Goal: Transaction & Acquisition: Purchase product/service

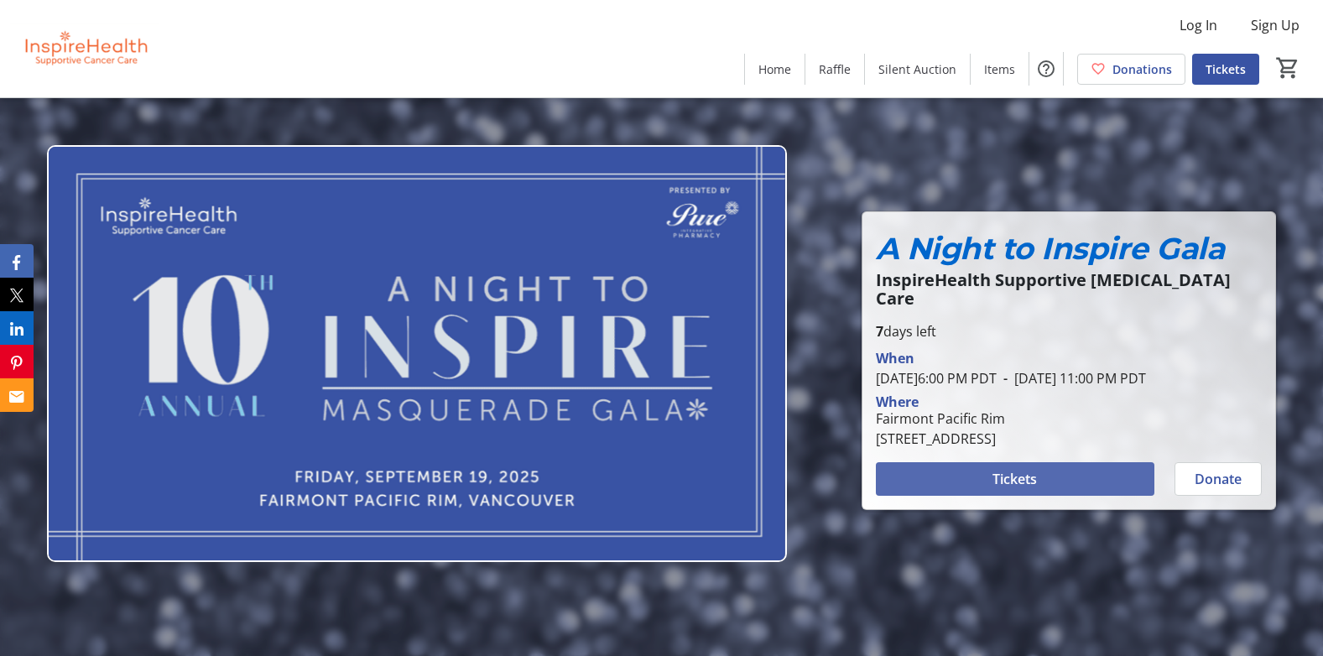
click at [1028, 481] on span "Tickets" at bounding box center [1014, 479] width 44 height 20
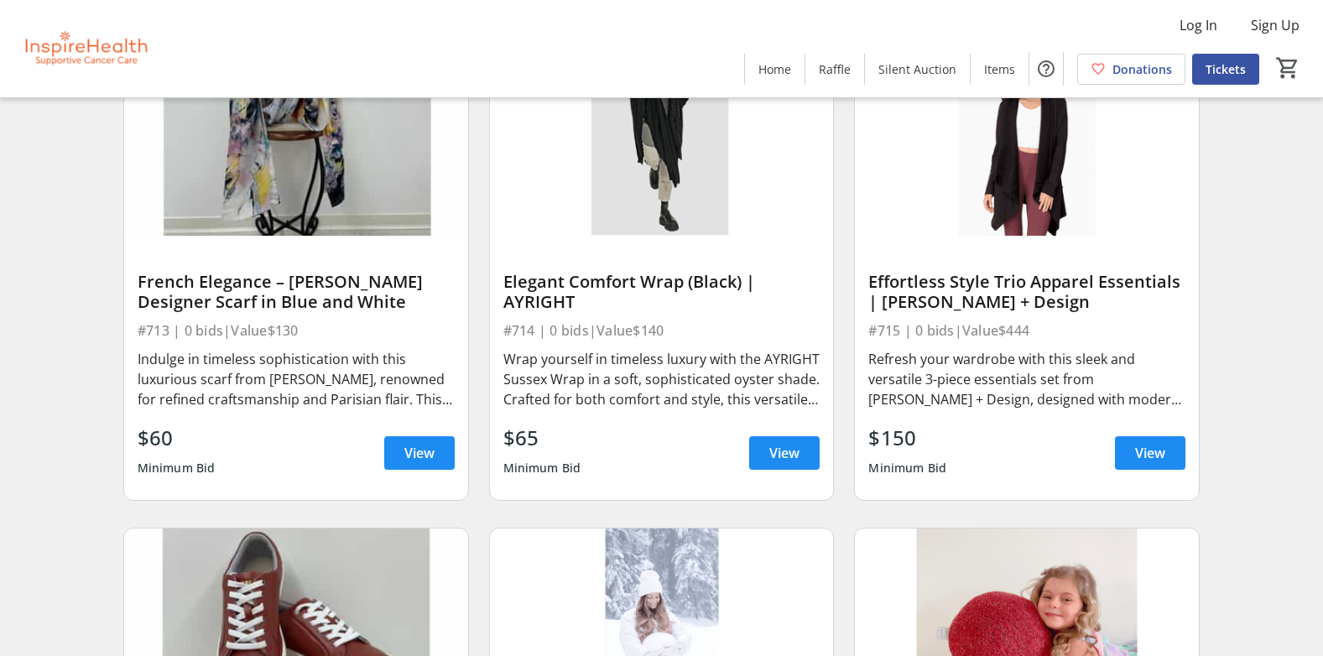
scroll to position [14341, 0]
